Goal: Task Accomplishment & Management: Manage account settings

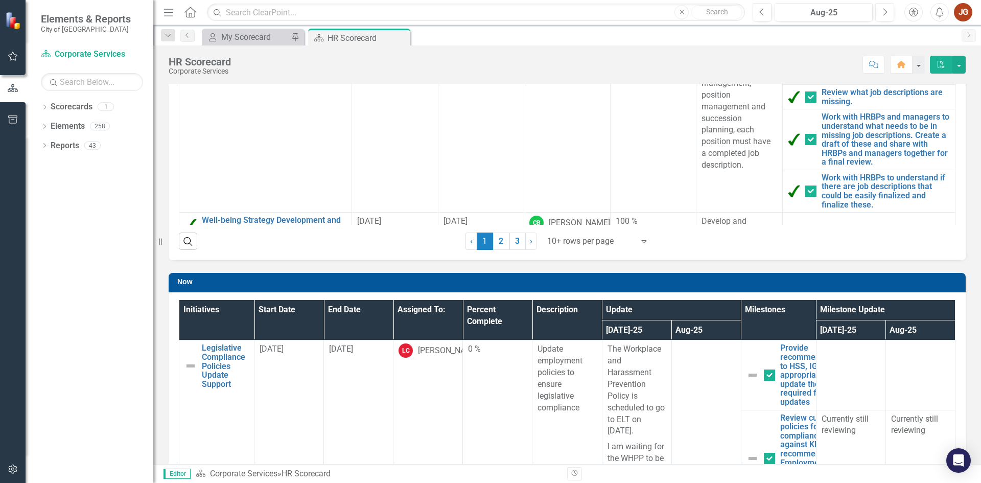
scroll to position [256, 0]
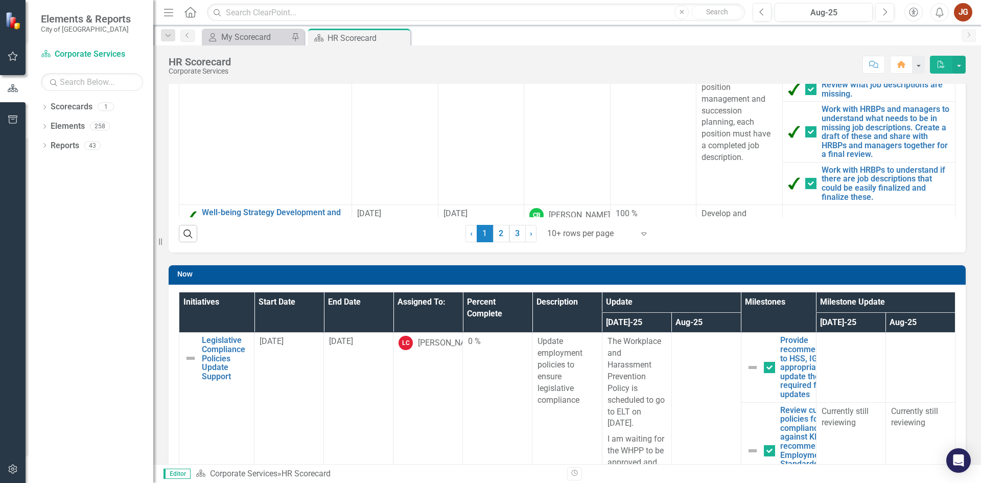
click at [591, 235] on div at bounding box center [590, 234] width 87 height 14
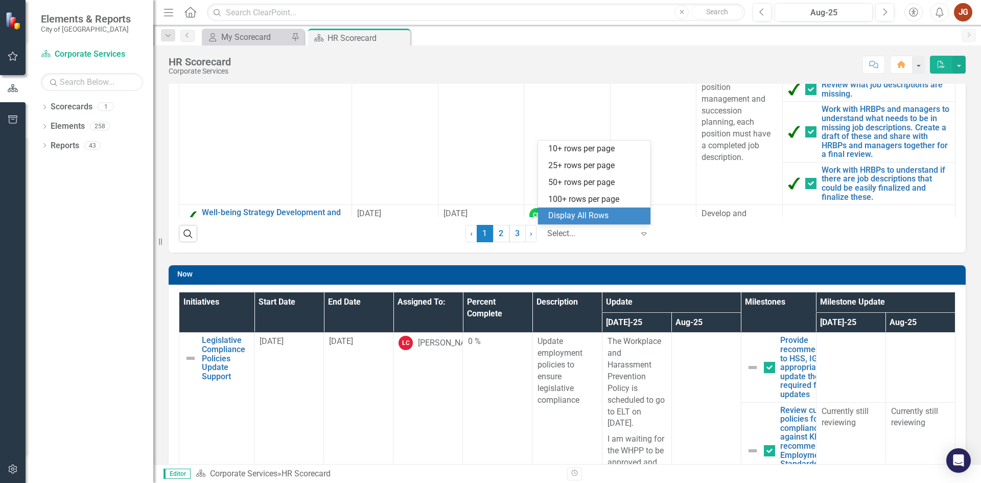
click at [570, 214] on div "Display All Rows" at bounding box center [596, 216] width 96 height 12
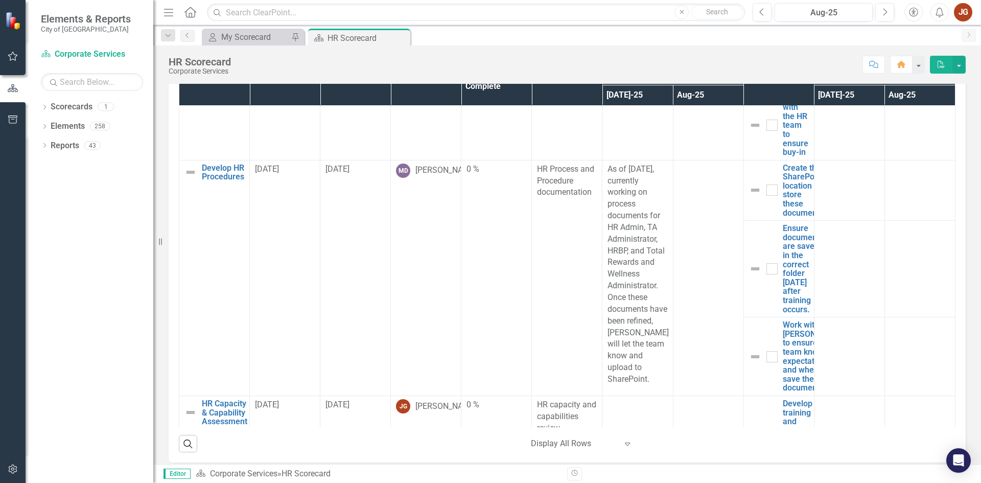
scroll to position [971, 0]
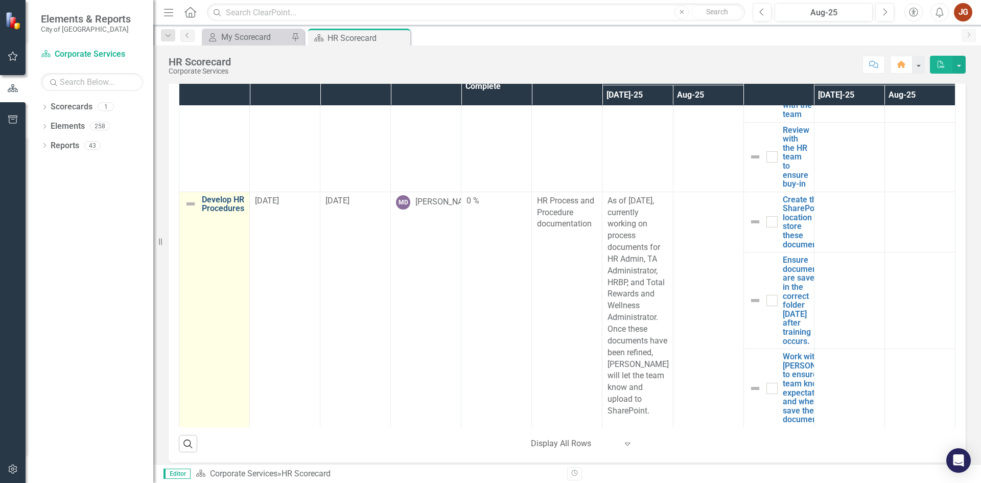
click at [211, 213] on link "Develop HR Procedures" at bounding box center [223, 204] width 42 height 18
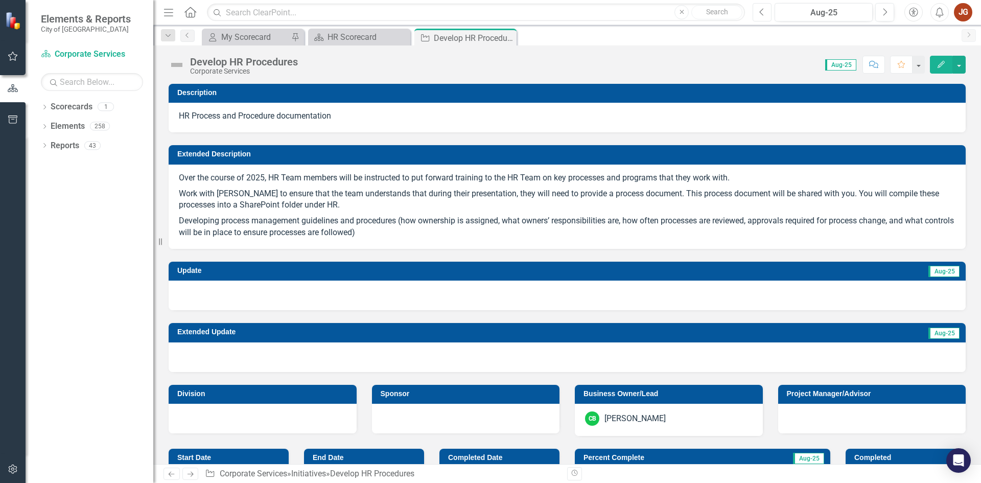
click at [758, 8] on button "Previous" at bounding box center [762, 12] width 19 height 18
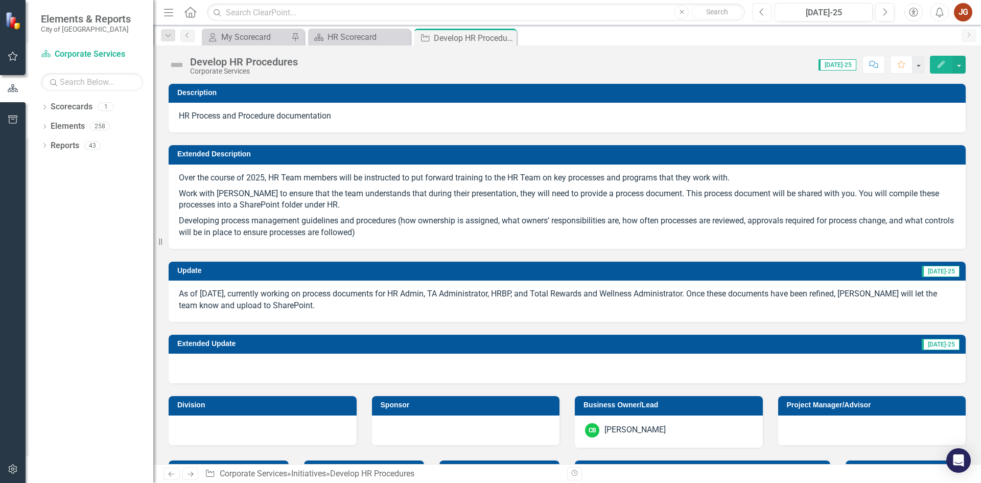
click at [763, 10] on icon "Previous" at bounding box center [763, 12] width 6 height 9
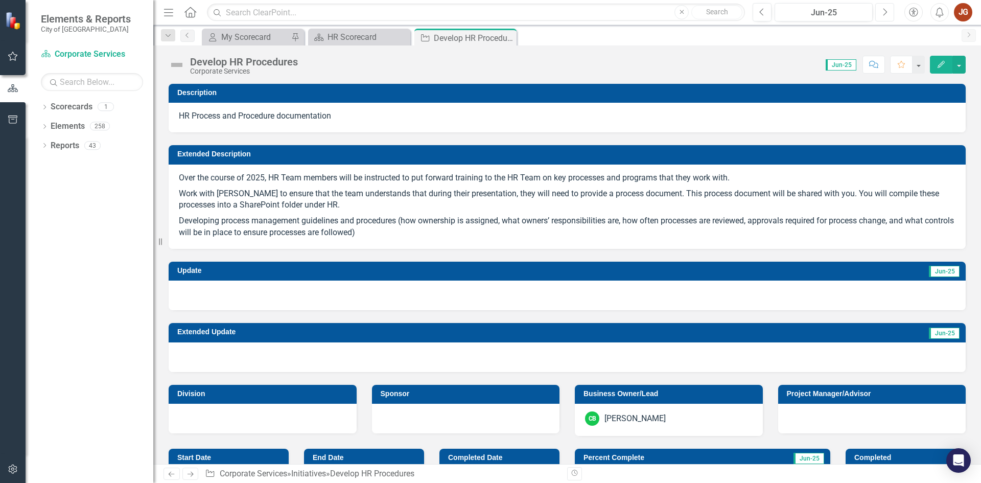
click at [886, 13] on icon "Next" at bounding box center [885, 12] width 6 height 9
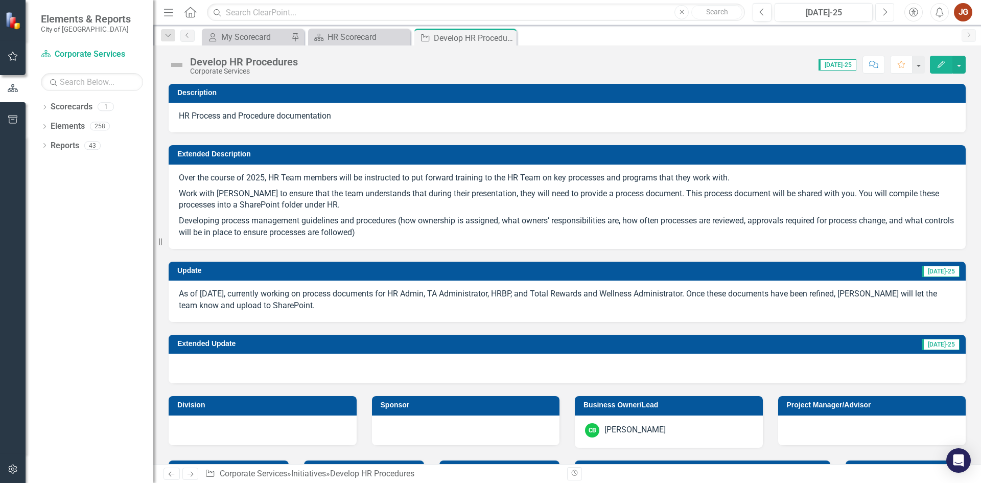
click at [886, 9] on icon "Next" at bounding box center [885, 12] width 6 height 9
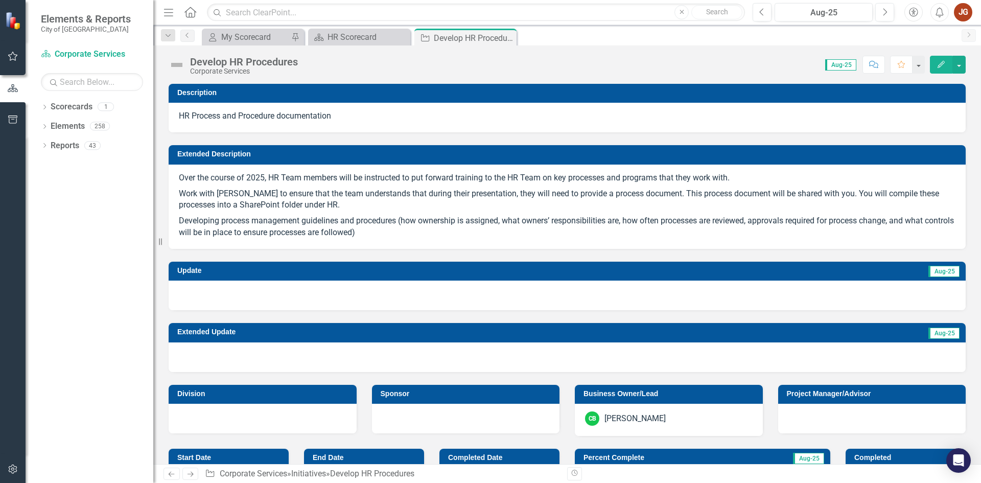
click at [407, 291] on div at bounding box center [567, 296] width 797 height 30
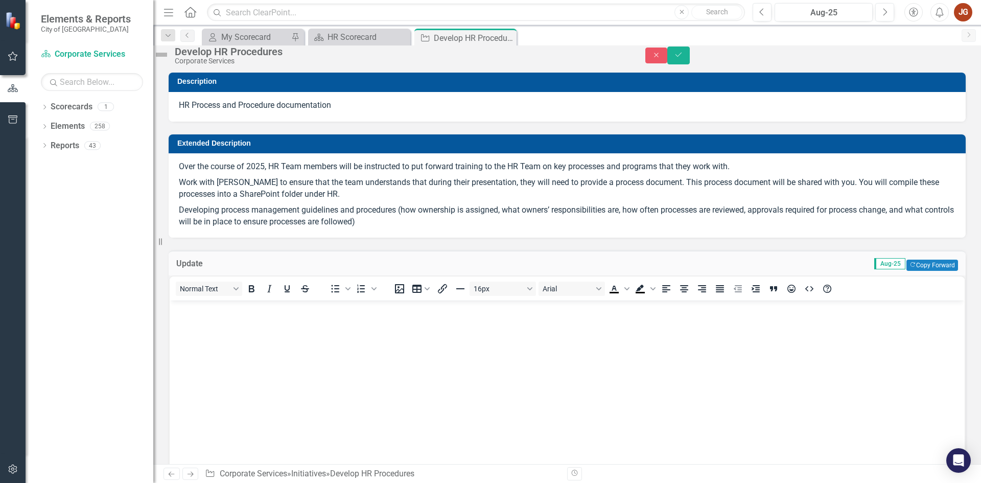
click at [219, 302] on body "Rich Text Area. Press ALT-0 for help." at bounding box center [567, 376] width 795 height 153
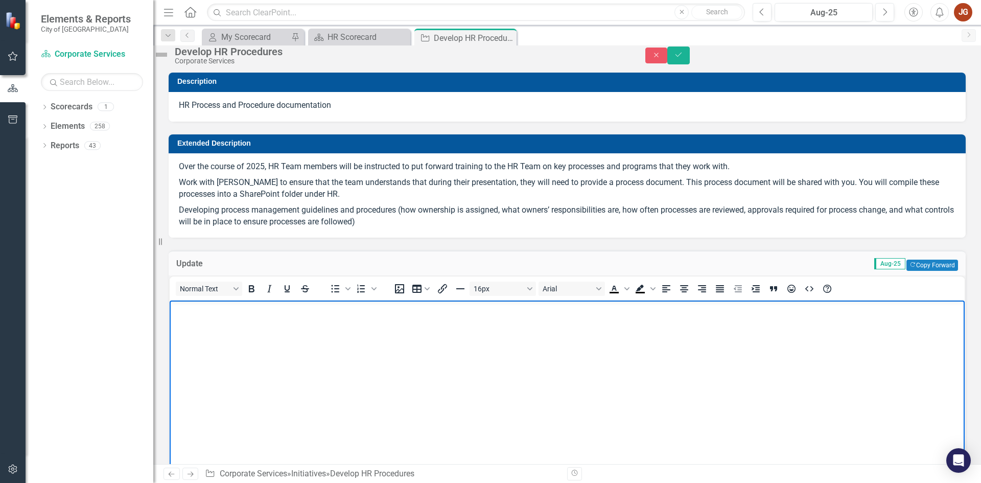
click at [293, 356] on body "Rich Text Area. Press ALT-0 for help." at bounding box center [567, 376] width 795 height 153
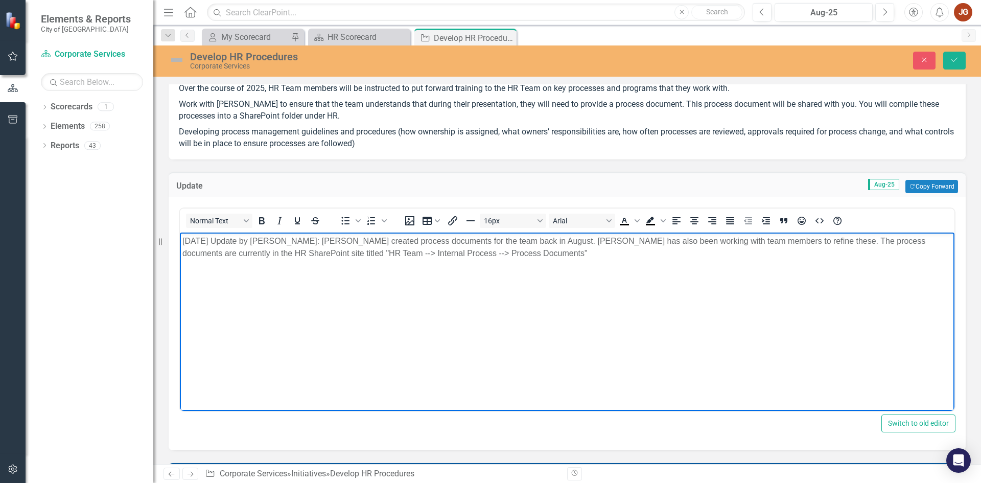
scroll to position [102, 0]
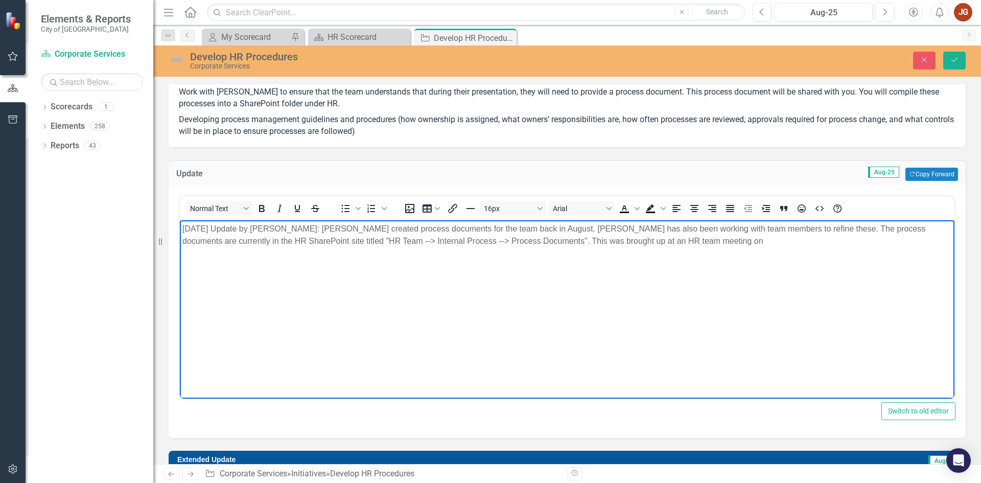
click at [662, 242] on p "Sep 12 Update by Jeff: Meghan created process documents for the team back in Au…" at bounding box center [567, 235] width 770 height 25
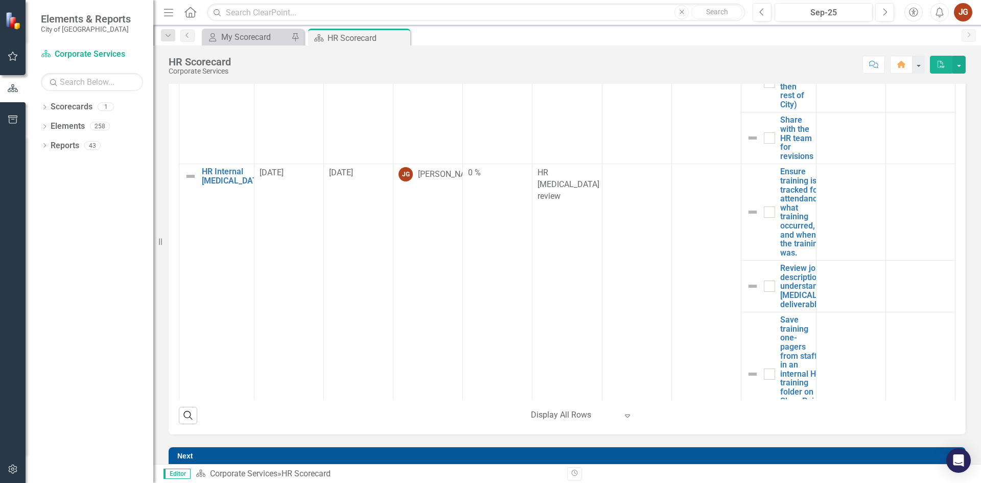
scroll to position [1124, 0]
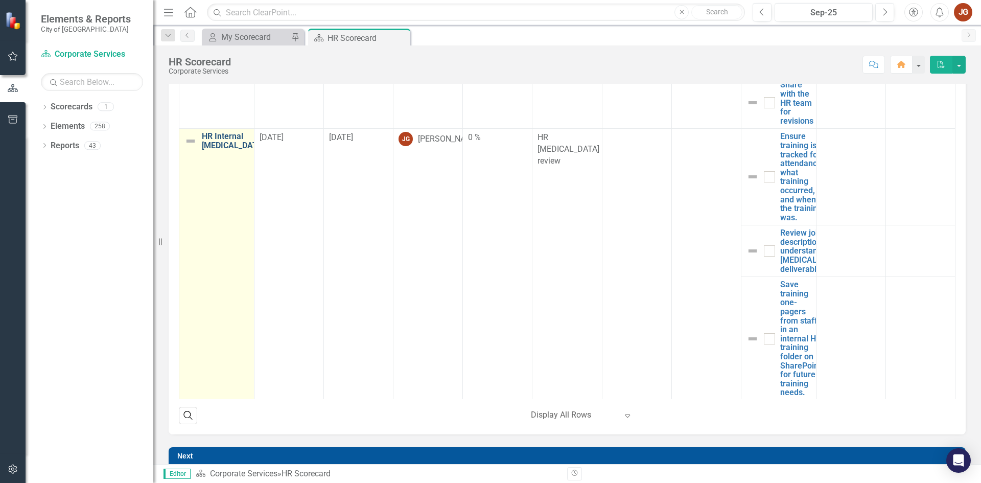
click at [206, 150] on link "HR Internal [MEDICAL_DATA]" at bounding box center [233, 141] width 63 height 18
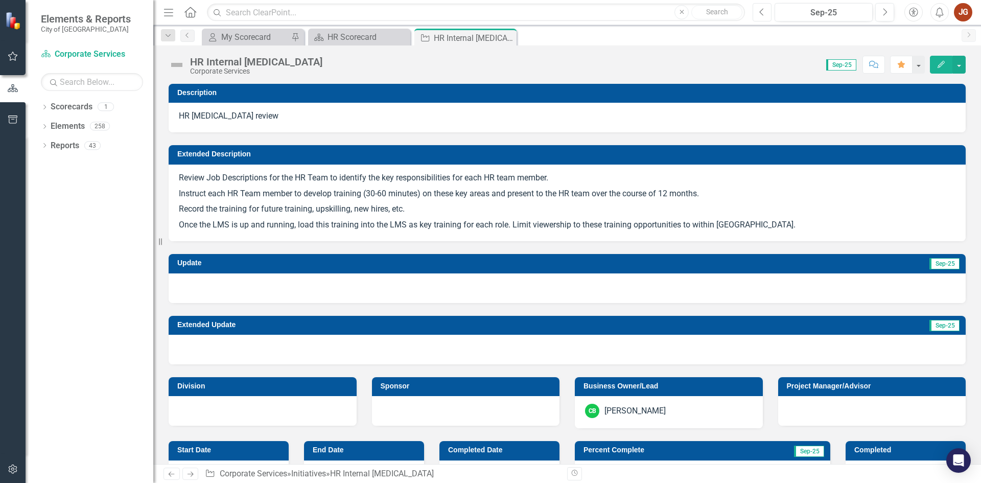
click at [764, 10] on icon "Previous" at bounding box center [763, 12] width 6 height 9
click at [762, 10] on icon "button" at bounding box center [762, 11] width 4 height 7
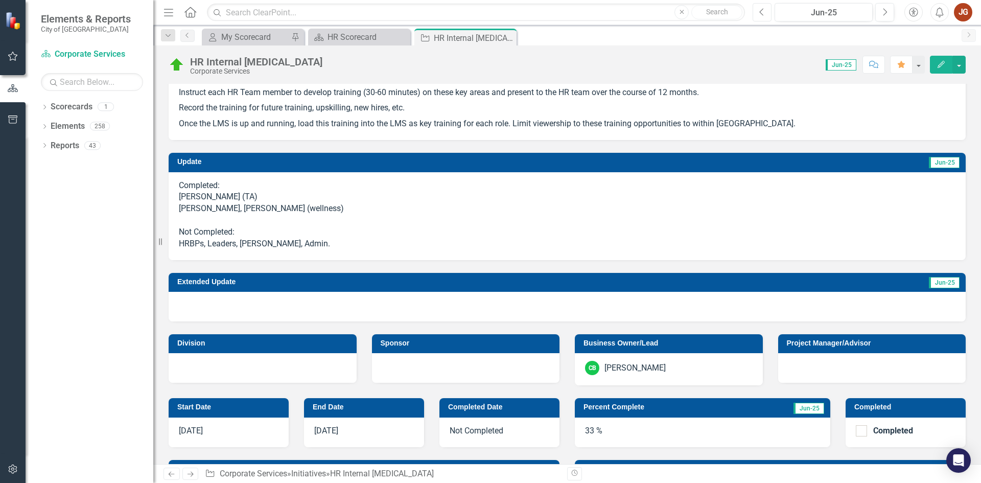
scroll to position [51, 0]
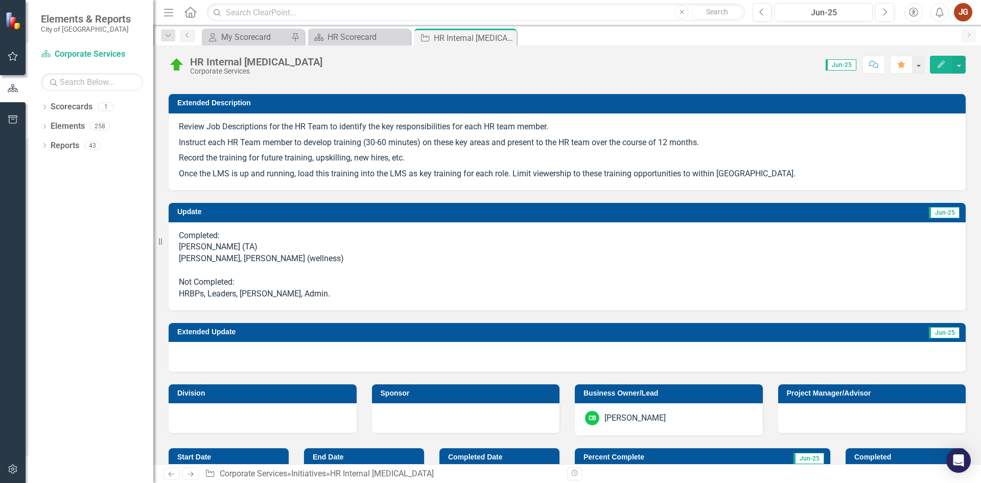
drag, startPoint x: 294, startPoint y: 297, endPoint x: 169, endPoint y: 238, distance: 138.6
click at [169, 238] on div "Completed: Harp, Harsimran (TA) Lori, Lindsay (wellness) Not Completed: HRBPs, …" at bounding box center [567, 266] width 797 height 88
drag, startPoint x: 181, startPoint y: 238, endPoint x: 217, endPoint y: 249, distance: 37.4
click at [217, 249] on p "Completed: Harp, Harsimran (TA) Lori, Lindsay (wellness) Not Completed: HRBPs, …" at bounding box center [567, 265] width 777 height 70
drag, startPoint x: 179, startPoint y: 232, endPoint x: 216, endPoint y: 248, distance: 39.8
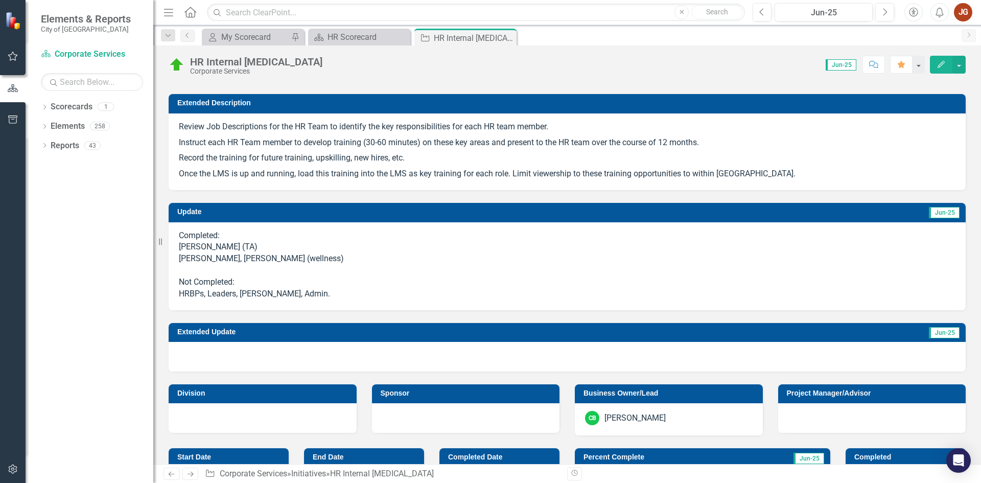
click at [216, 248] on p "Completed: Harp, Harsimran (TA) Lori, Lindsay (wellness) Not Completed: HRBPs, …" at bounding box center [567, 265] width 777 height 70
click at [632, 240] on p "Completed: Harp, Harsimran (TA) Lori, Lindsay (wellness) Not Completed: HRBPs, …" at bounding box center [567, 265] width 777 height 70
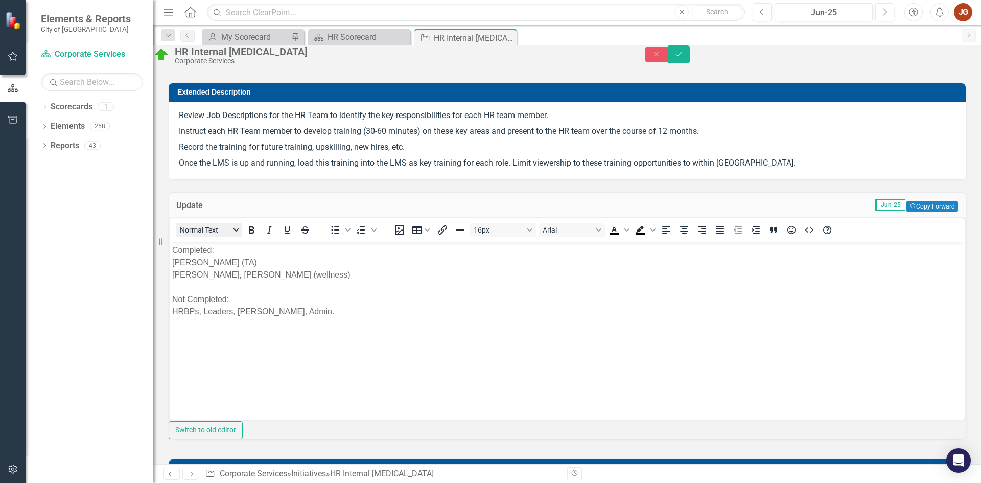
scroll to position [0, 0]
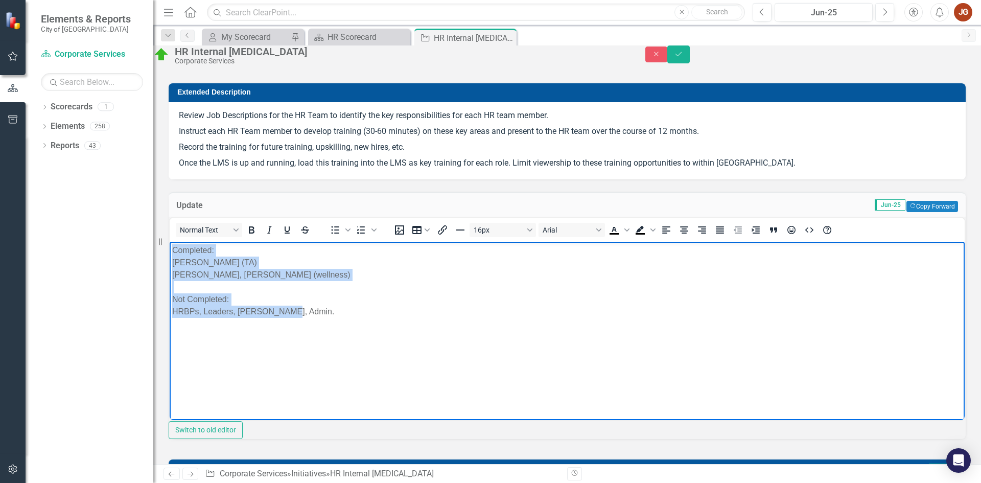
drag, startPoint x: 173, startPoint y: 252, endPoint x: 327, endPoint y: 324, distance: 169.4
click at [327, 324] on body "Completed: Harp, Harsimran (TA) Lori, Lindsay (wellness) Not Completed: HRBPs, …" at bounding box center [567, 318] width 795 height 153
copy p "Completed: Harp, Harsimran (TA) Lori, Lindsay (wellness) Not Completed: HRBPs, …"
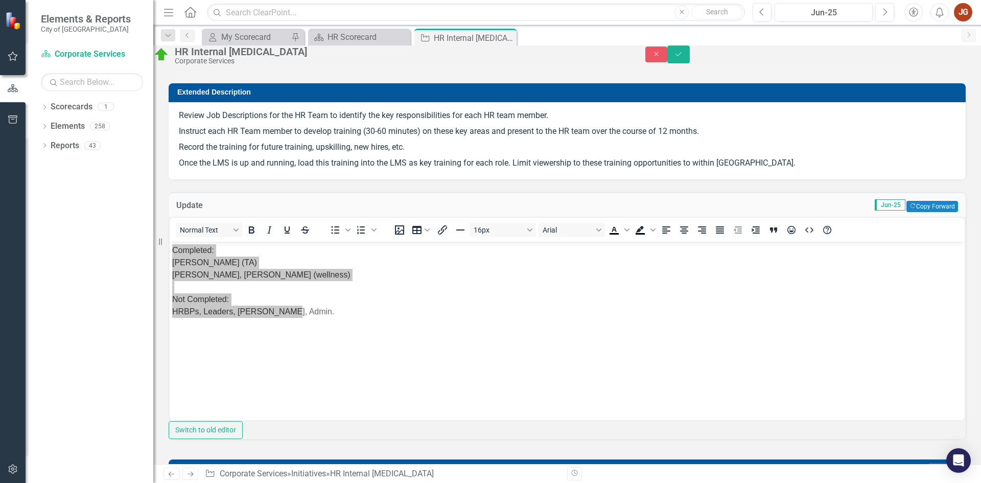
click at [964, 205] on div "Update Jun-25 Copy Forward Copy Forward Normal Text To open the popup, press Sh…" at bounding box center [567, 313] width 813 height 268
click at [683, 58] on icon "Save" at bounding box center [678, 54] width 9 height 7
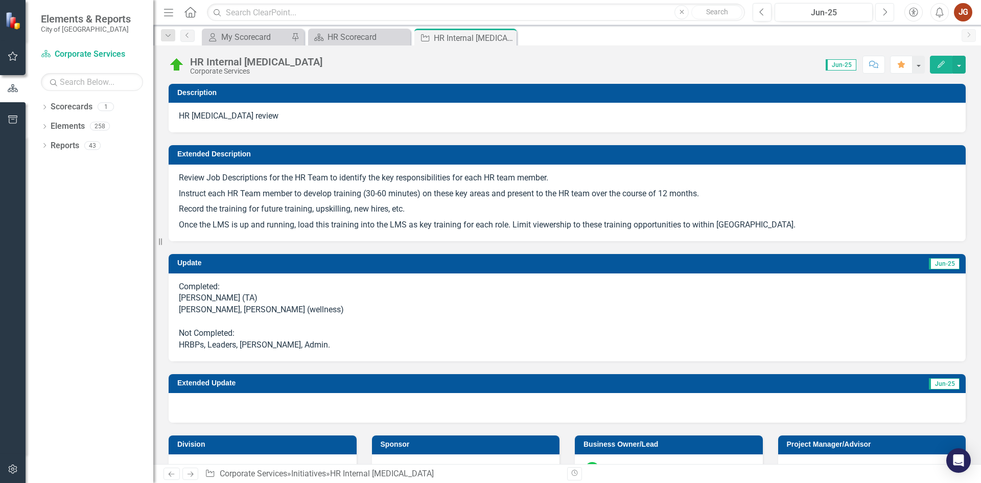
click at [881, 15] on button "Next" at bounding box center [885, 12] width 19 height 18
click at [885, 9] on icon "Next" at bounding box center [885, 12] width 6 height 9
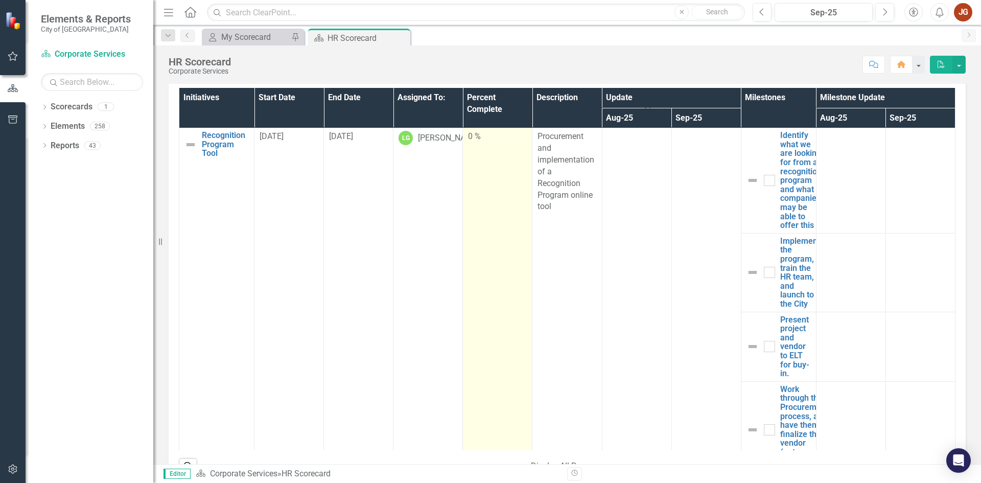
scroll to position [3885, 0]
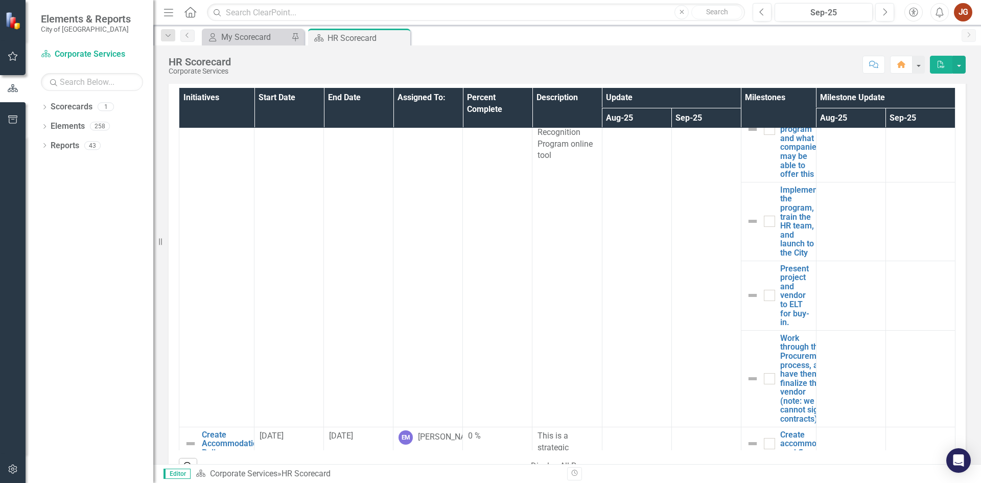
drag, startPoint x: 215, startPoint y: 208, endPoint x: 50, endPoint y: 194, distance: 165.7
click at [215, 107] on link "Recognition Program Tool" at bounding box center [225, 93] width 47 height 27
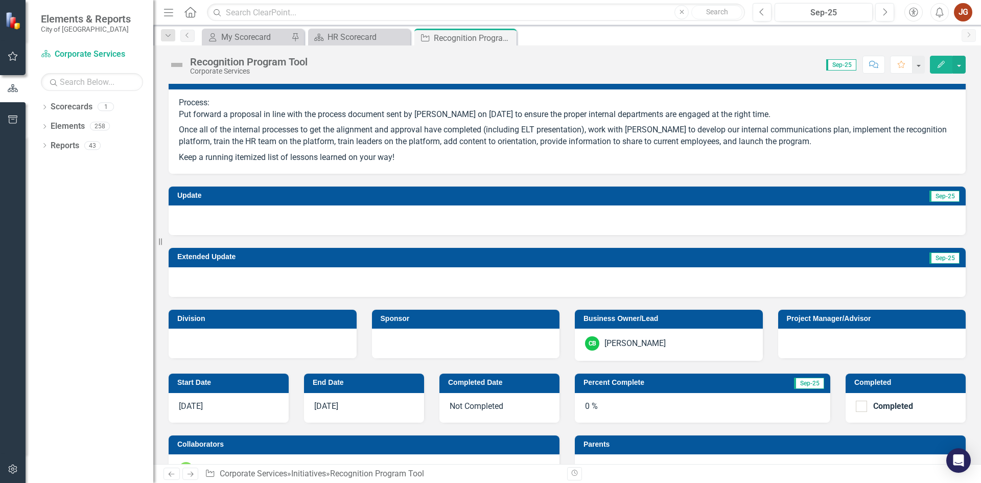
scroll to position [51, 0]
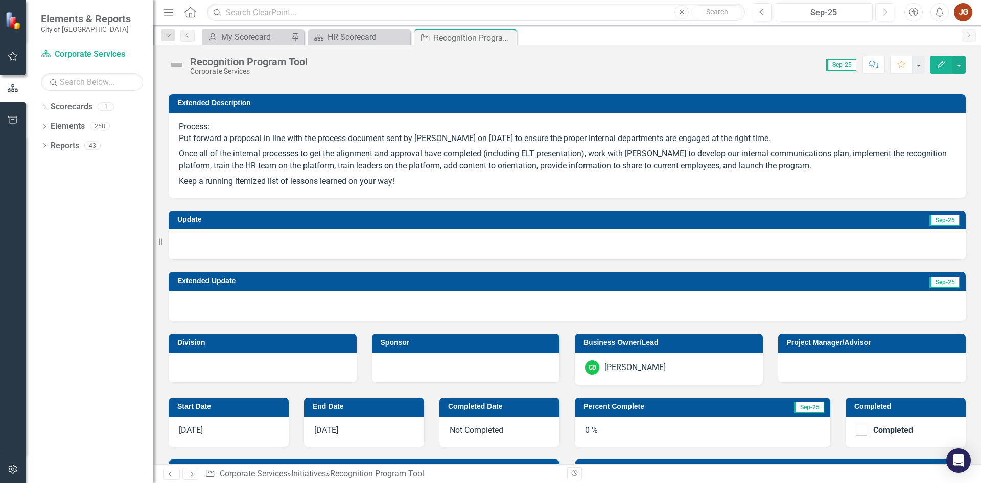
click at [329, 248] on div at bounding box center [567, 244] width 797 height 30
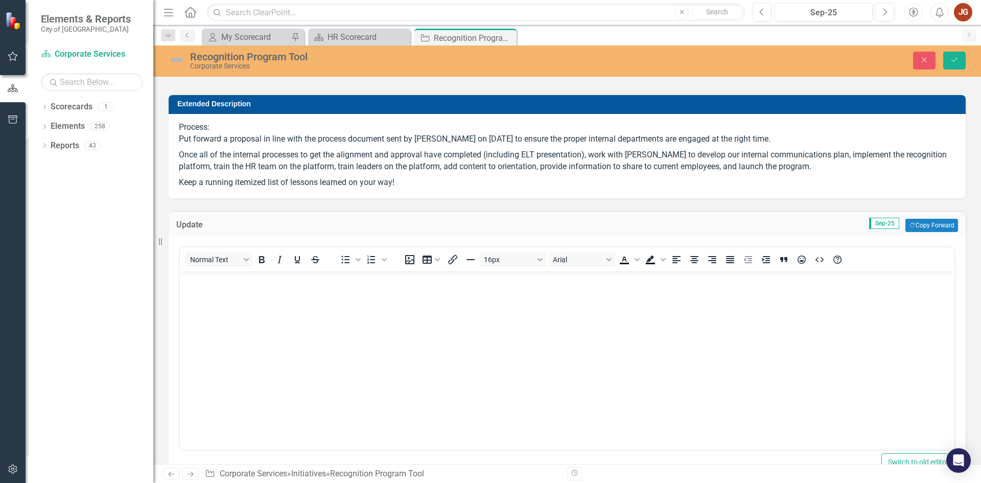
scroll to position [0, 0]
click at [212, 299] on body "Rich Text Area. Press ALT-0 for help." at bounding box center [567, 347] width 775 height 153
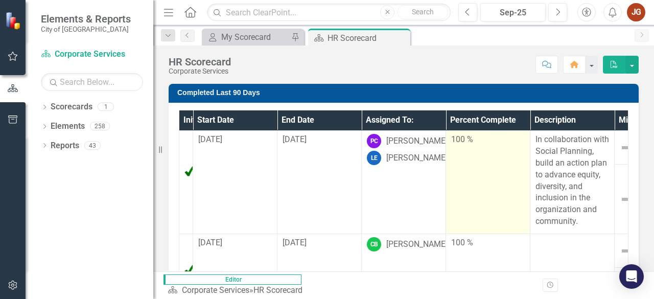
drag, startPoint x: 169, startPoint y: 154, endPoint x: 609, endPoint y: 186, distance: 441.8
click at [169, 154] on div "Initiatives Start Date End Date Assigned To: Percent Complete Description Miles…" at bounding box center [404, 236] width 470 height 267
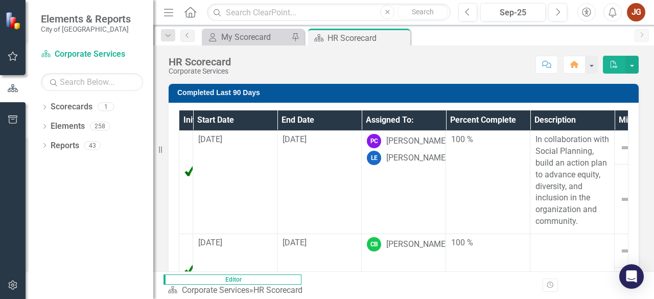
scroll to position [2, 0]
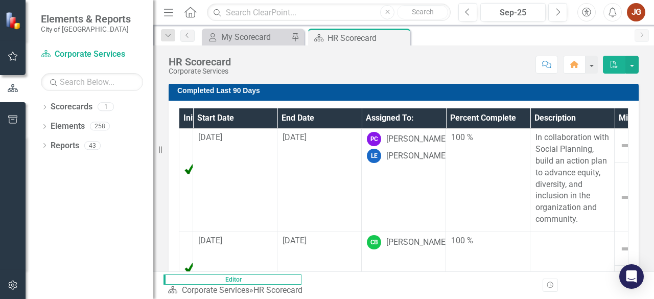
click at [170, 144] on div "Initiatives Start Date End Date Assigned To: Percent Complete Description Miles…" at bounding box center [404, 234] width 470 height 267
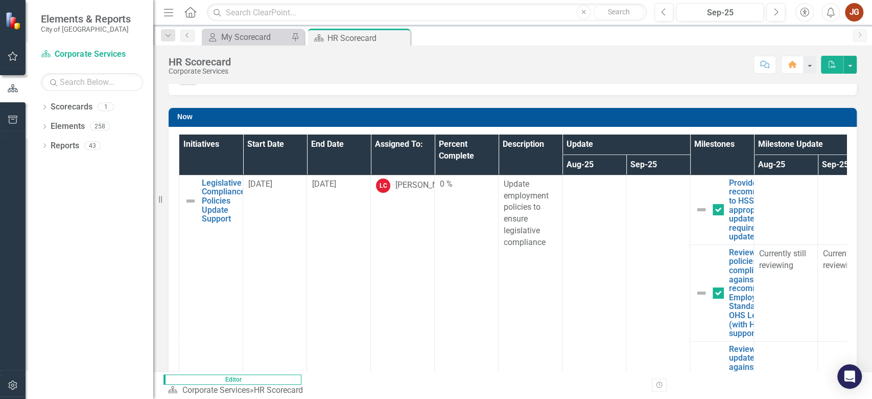
scroll to position [357, 0]
